Goal: Transaction & Acquisition: Purchase product/service

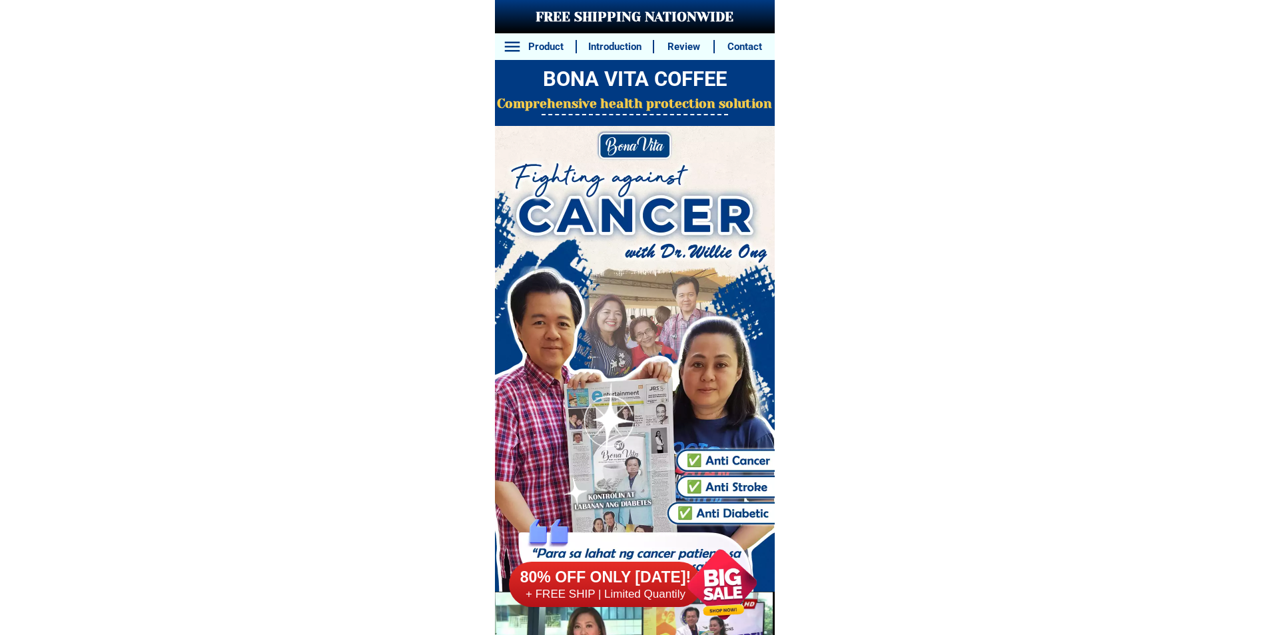
click at [713, 575] on div at bounding box center [727, 584] width 109 height 109
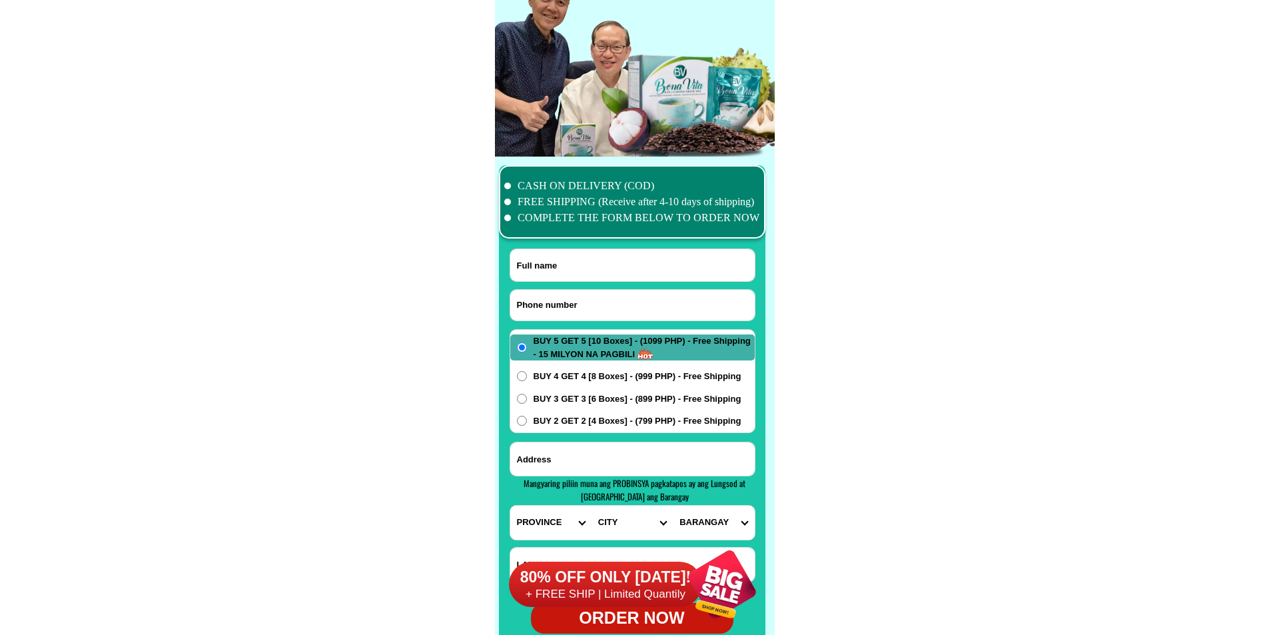
scroll to position [10503, 0]
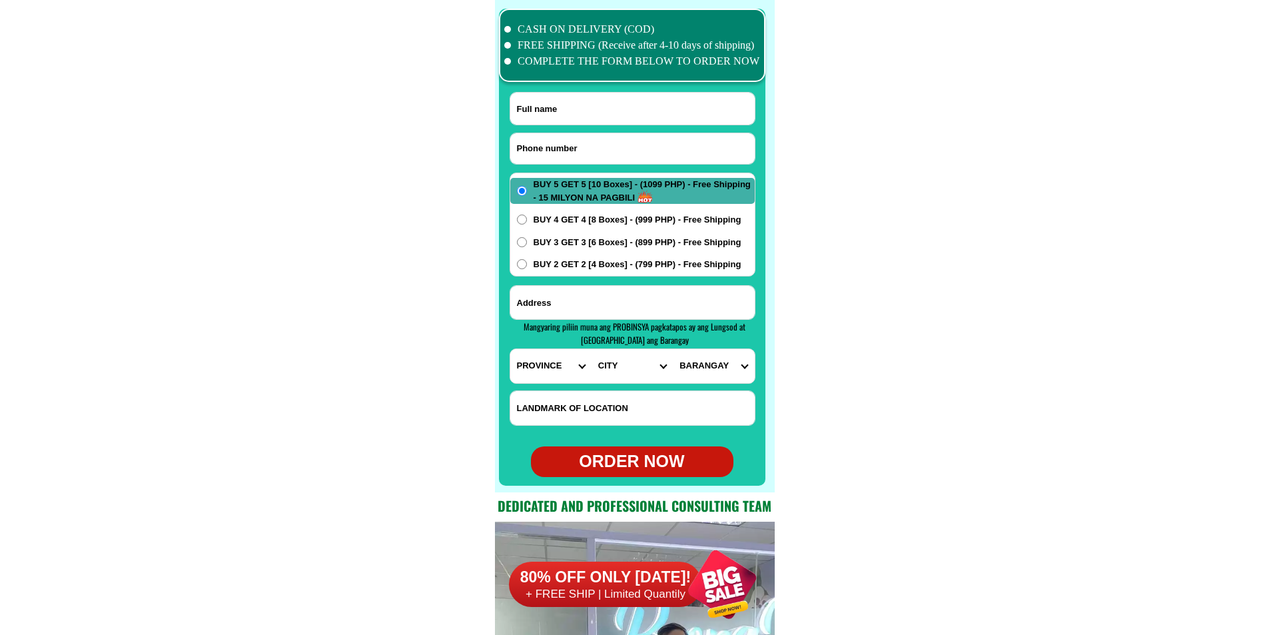
paste input "09472795326"
click at [616, 151] on input "09472795326" at bounding box center [632, 148] width 244 height 31
type input "09472795326"
click at [615, 115] on input "Input full_name" at bounding box center [632, 109] width 244 height 32
paste input "[PERSON_NAME]"
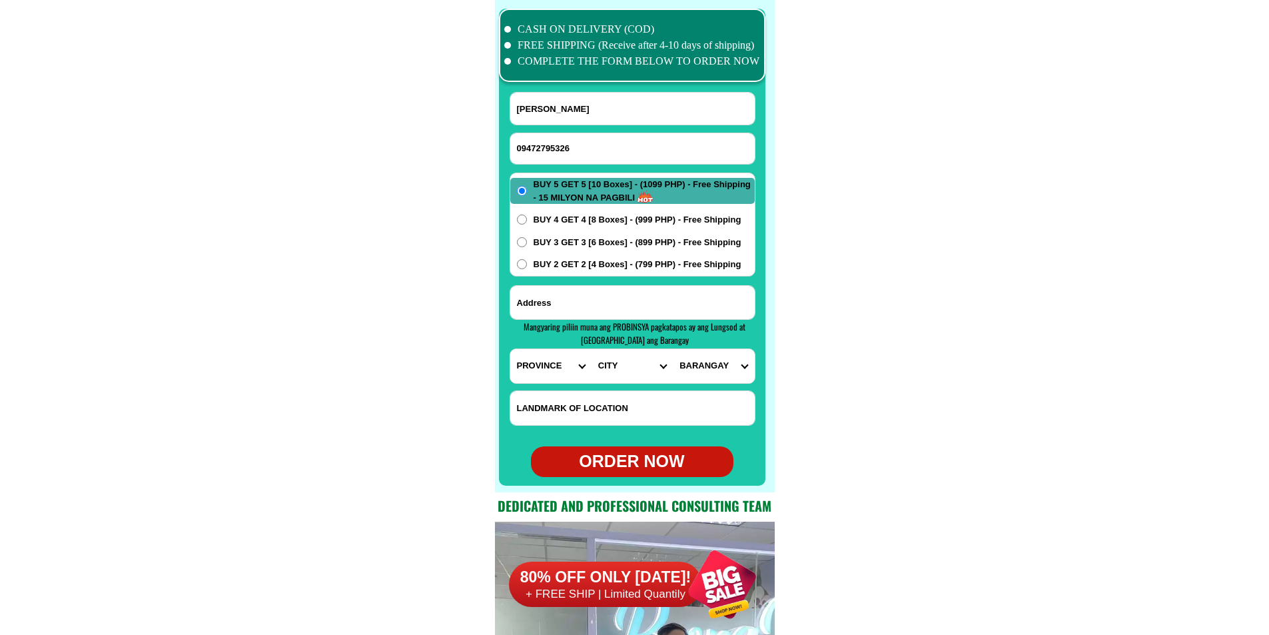
type input "[PERSON_NAME]"
click at [624, 303] on input "Input address" at bounding box center [632, 302] width 244 height 33
paste input "[PERSON_NAME] compound [GEOGRAPHIC_DATA].. pulanlupa 1 [GEOGRAPHIC_DATA] [PERSO…"
type input "[PERSON_NAME] compound [GEOGRAPHIC_DATA].. pulanlupa 1 [GEOGRAPHIC_DATA] [PERSO…"
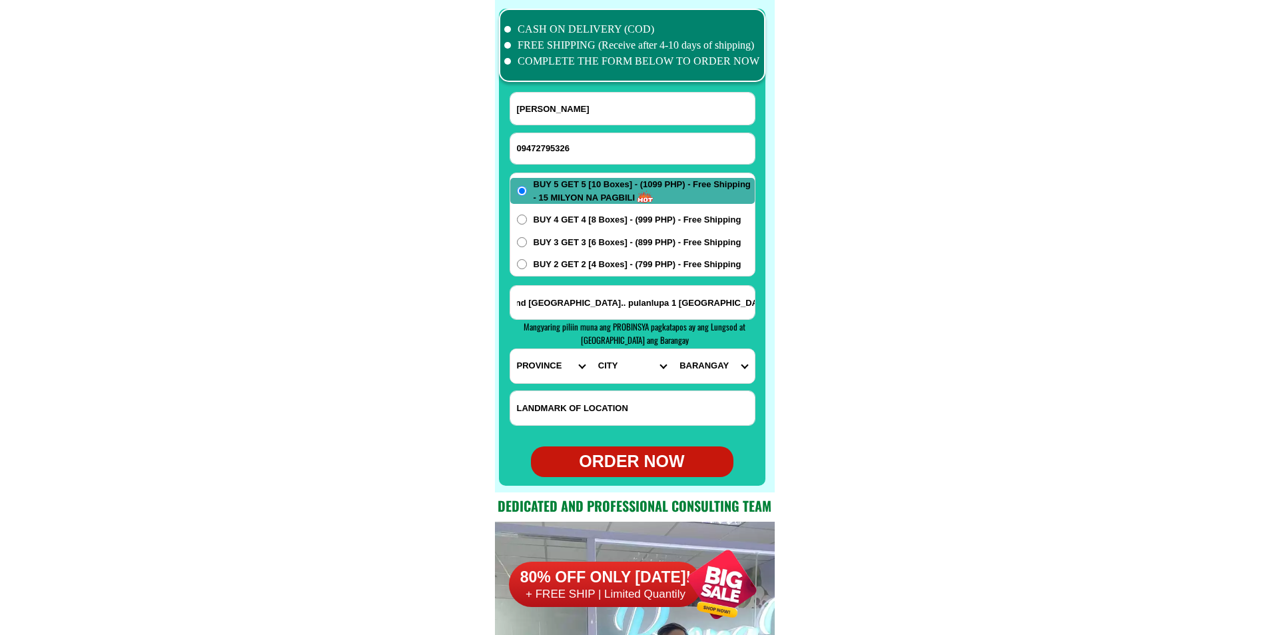
click at [580, 263] on span "BUY 2 GET 2 [4 Boxes] - (799 PHP) - Free Shipping" at bounding box center [638, 264] width 208 height 13
click at [527, 263] on input "BUY 2 GET 2 [4 Boxes] - (799 PHP) - Free Shipping" at bounding box center [522, 264] width 10 height 10
radio input "true"
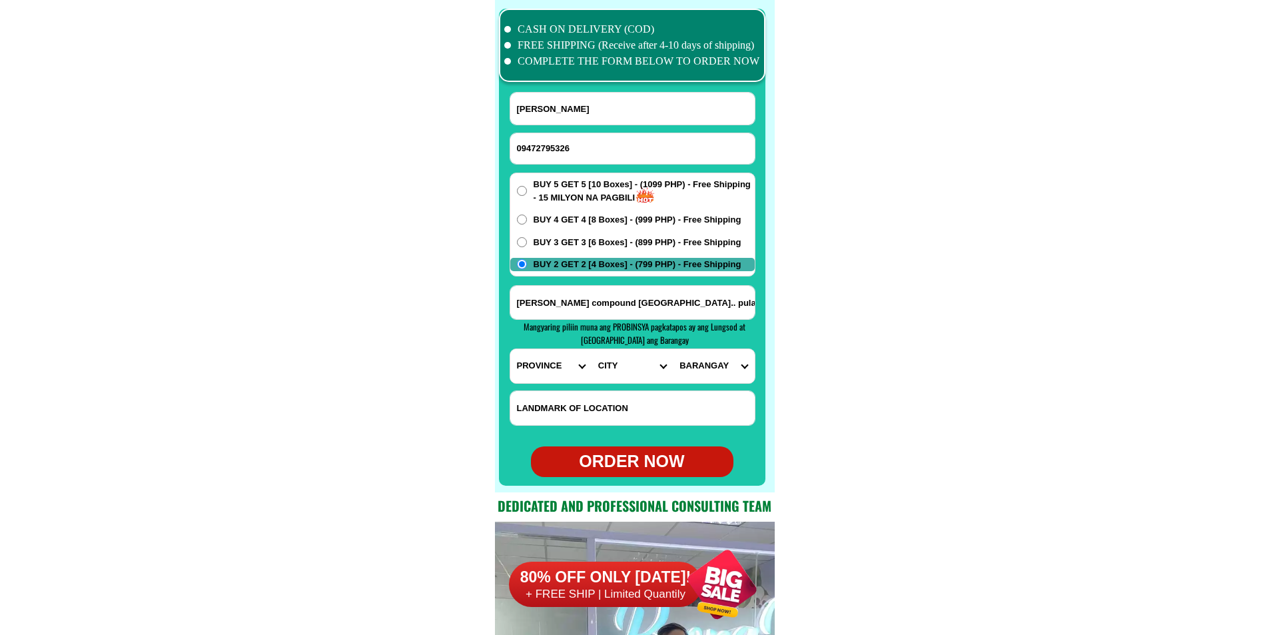
click at [552, 370] on select "PROVINCE [GEOGRAPHIC_DATA] [GEOGRAPHIC_DATA][PERSON_NAME][GEOGRAPHIC_DATA][GEOG…" at bounding box center [550, 366] width 81 height 34
select select "63_219"
click at [510, 349] on select "PROVINCE [GEOGRAPHIC_DATA] [GEOGRAPHIC_DATA][PERSON_NAME][GEOGRAPHIC_DATA][GEOG…" at bounding box center [550, 366] width 81 height 34
click at [622, 374] on select "CITY [GEOGRAPHIC_DATA] [GEOGRAPHIC_DATA] [GEOGRAPHIC_DATA] [GEOGRAPHIC_DATA]-ci…" at bounding box center [632, 366] width 81 height 34
select select "63_2199576"
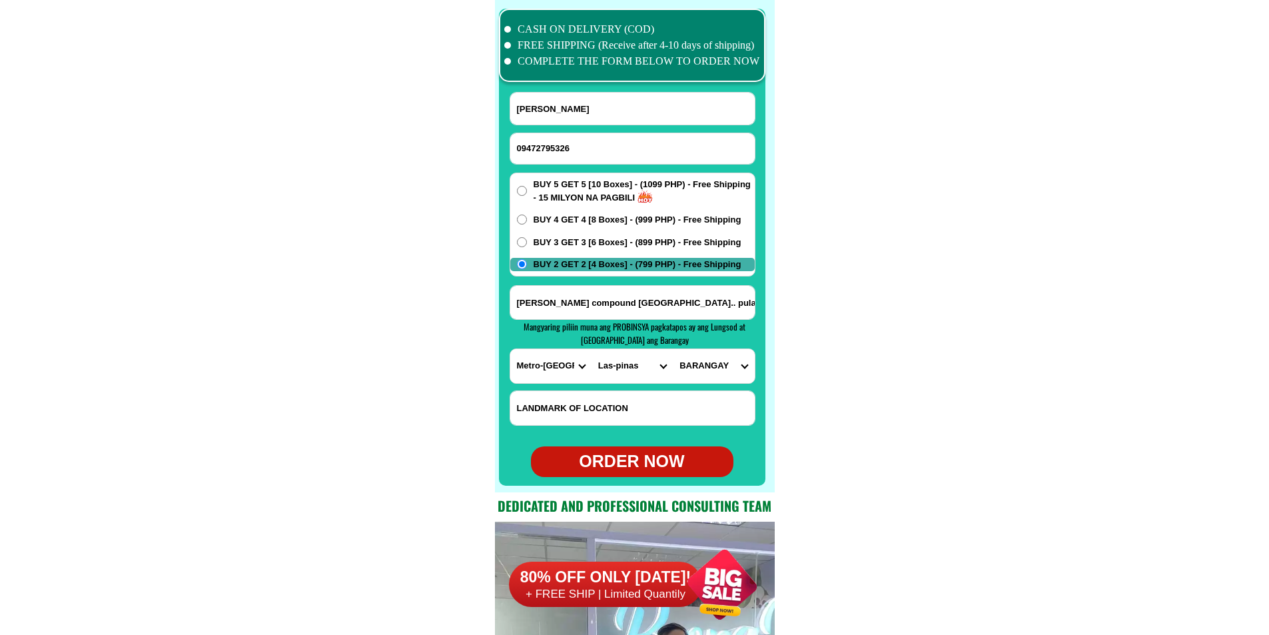
click at [592, 349] on select "CITY [GEOGRAPHIC_DATA] [GEOGRAPHIC_DATA] [GEOGRAPHIC_DATA] [GEOGRAPHIC_DATA]-ci…" at bounding box center [632, 366] width 81 height 34
click at [699, 366] on select "BARANGAY [PERSON_NAME] dos [PERSON_NAME] uno B. f. international village [PERSO…" at bounding box center [713, 366] width 81 height 34
select select "63_21995761229"
click at [673, 349] on select "BARANGAY [PERSON_NAME] dos [PERSON_NAME] uno B. f. international village [PERSO…" at bounding box center [713, 366] width 81 height 34
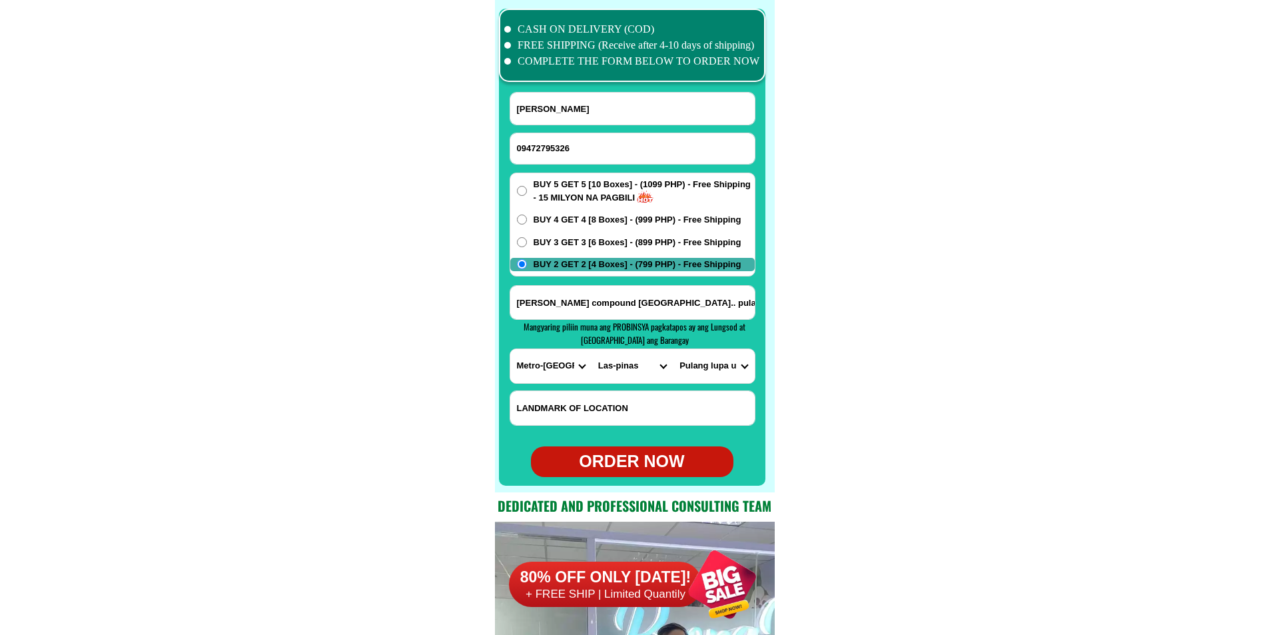
click at [655, 464] on div "ORDER NOW" at bounding box center [632, 461] width 203 height 25
radio input "true"
